Goal: Find specific page/section: Find specific page/section

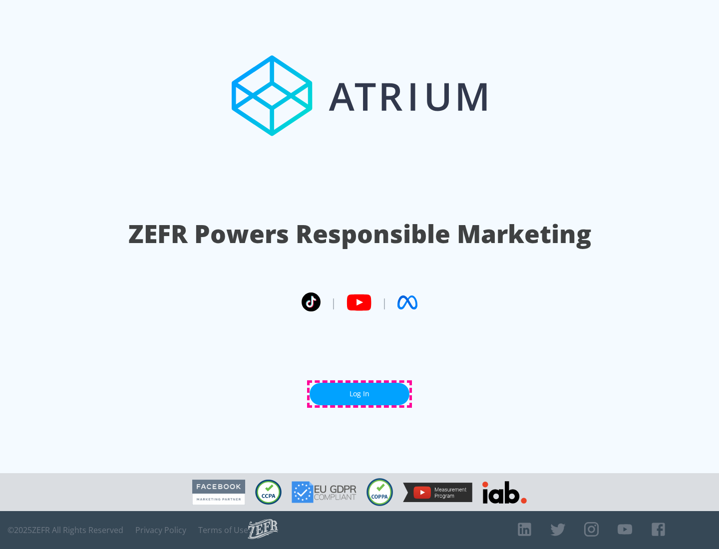
click at [359, 394] on link "Log In" at bounding box center [359, 394] width 100 height 22
